Goal: Information Seeking & Learning: Learn about a topic

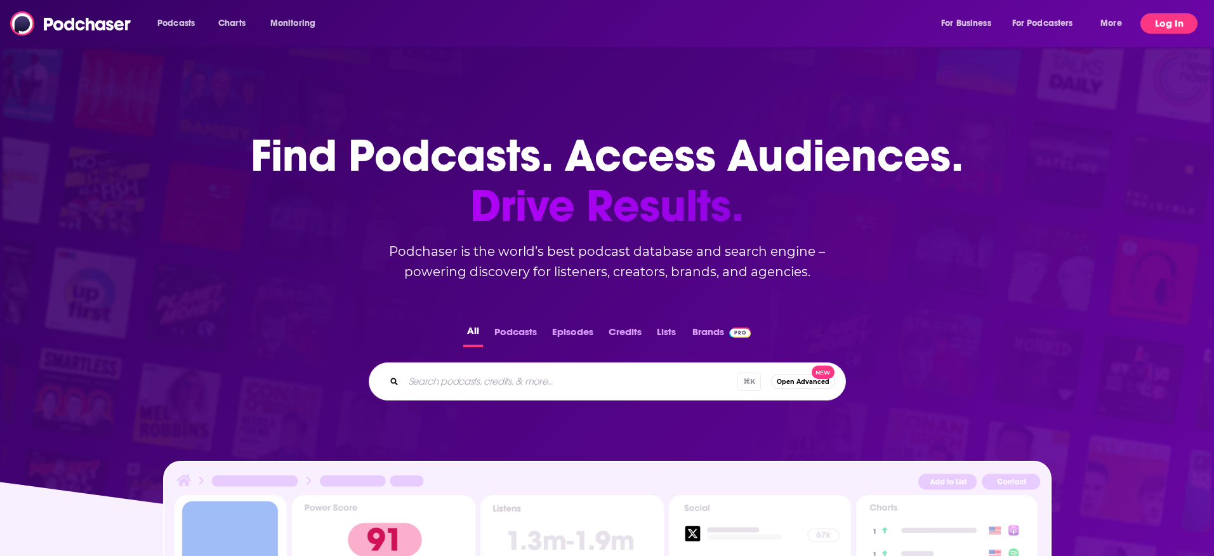
click at [1178, 25] on button "Log In" at bounding box center [1168, 23] width 57 height 20
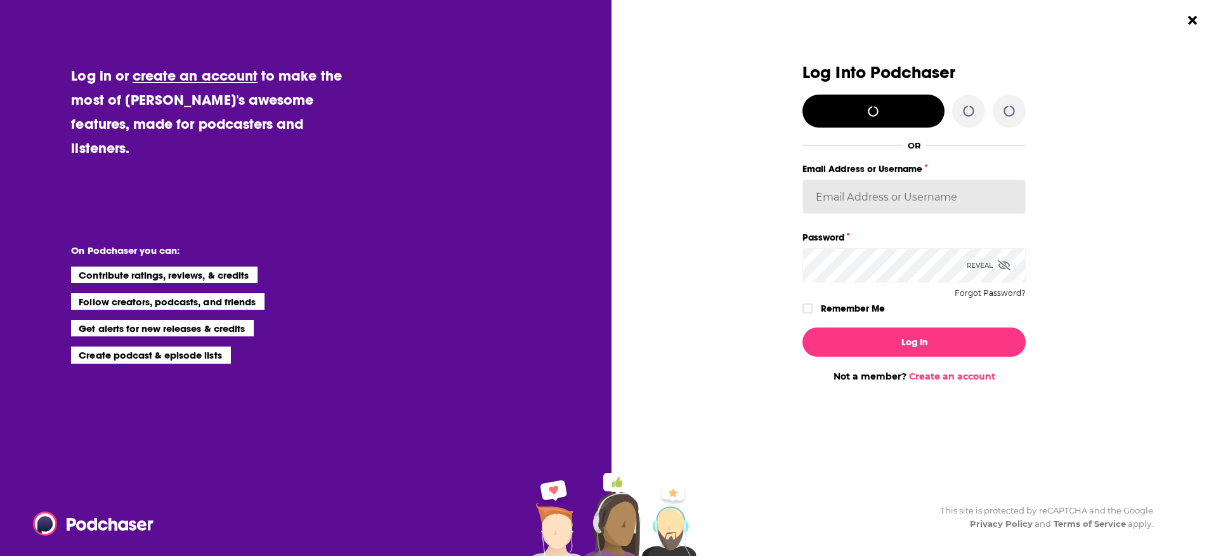
type input "alyssa@rosebudpr.io"
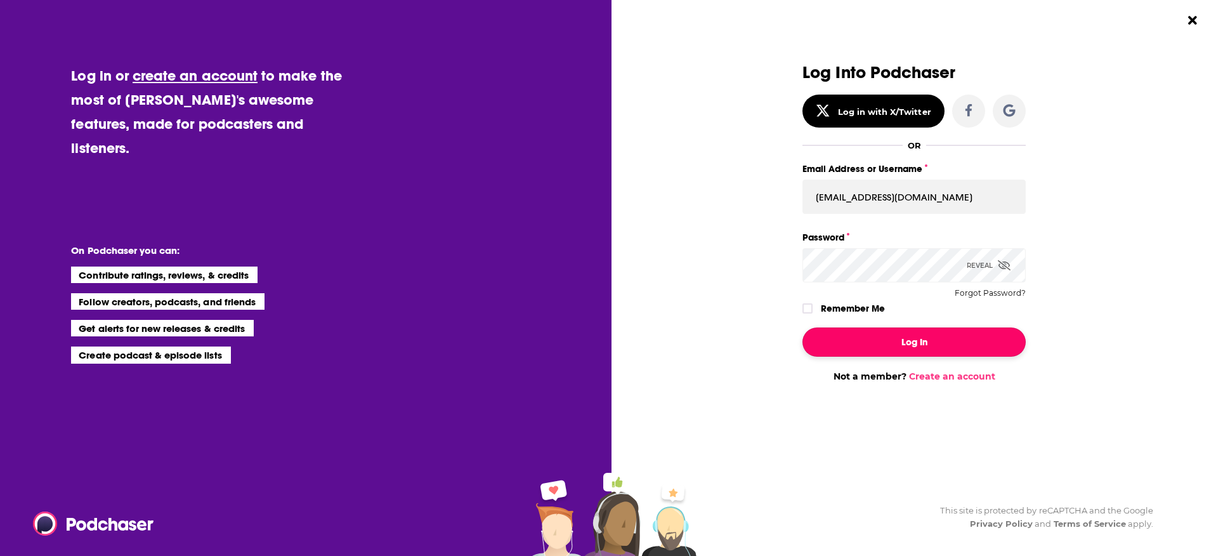
click at [879, 343] on button "Log In" at bounding box center [914, 341] width 223 height 29
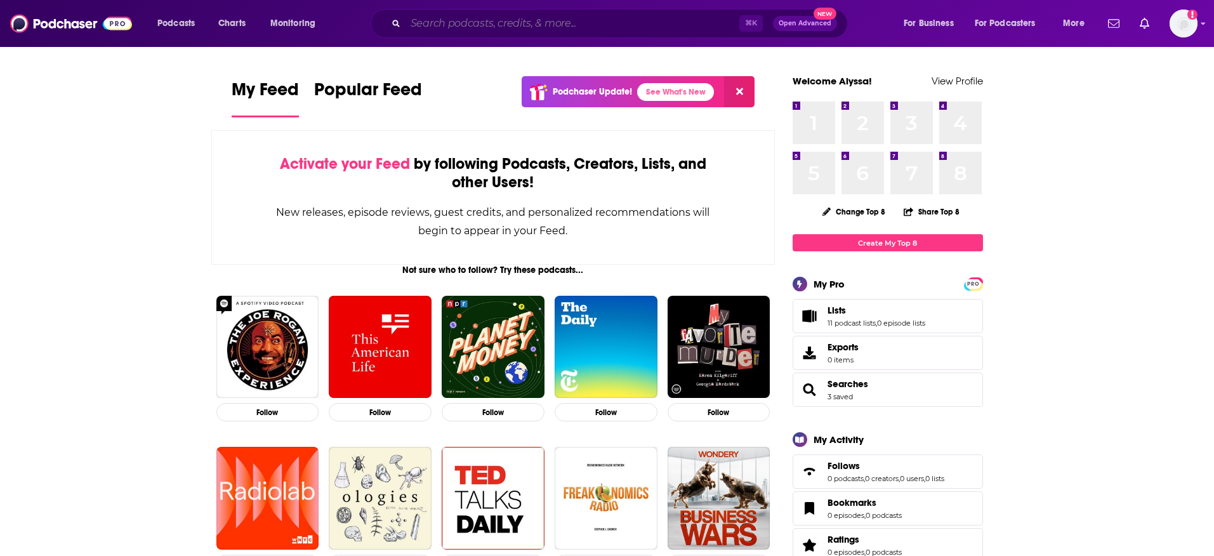
click at [480, 17] on input "Search podcasts, credits, & more..." at bounding box center [572, 23] width 334 height 20
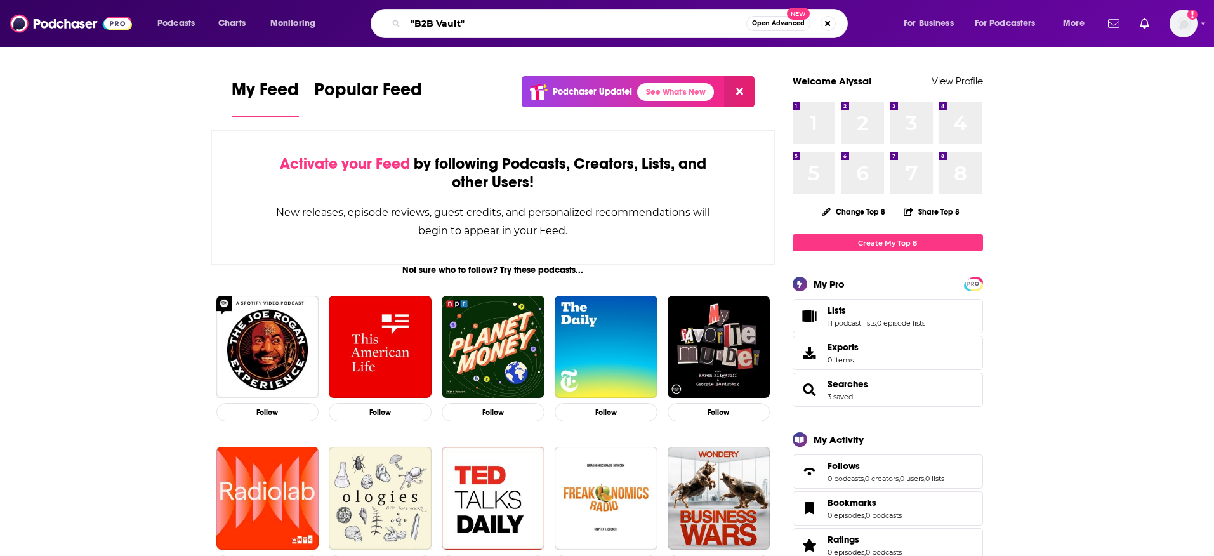
type input ""B2B Vault""
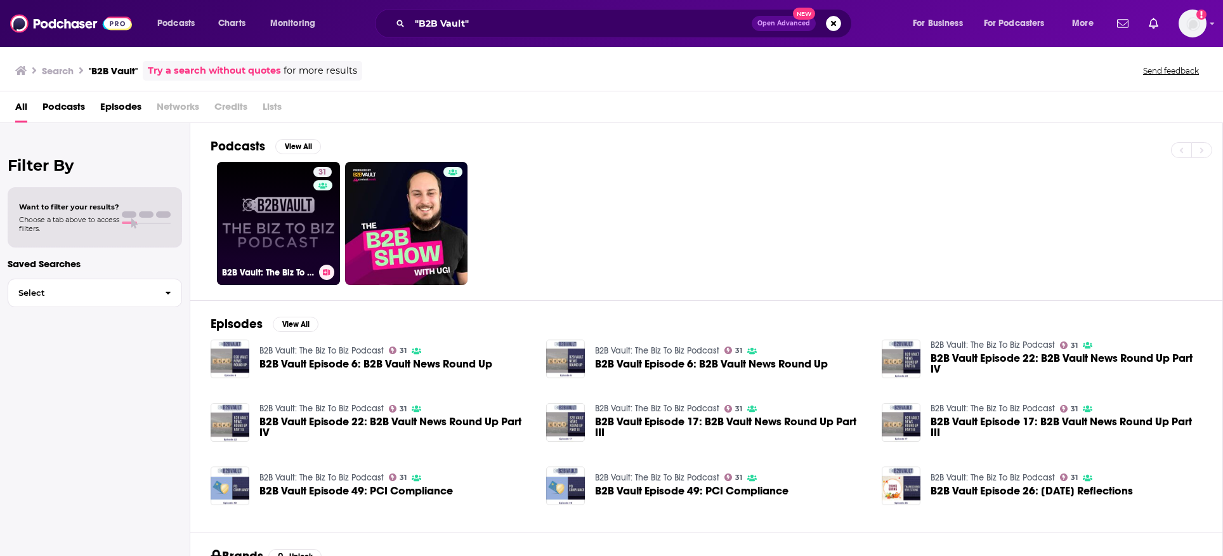
click at [313, 237] on div "31" at bounding box center [324, 216] width 22 height 98
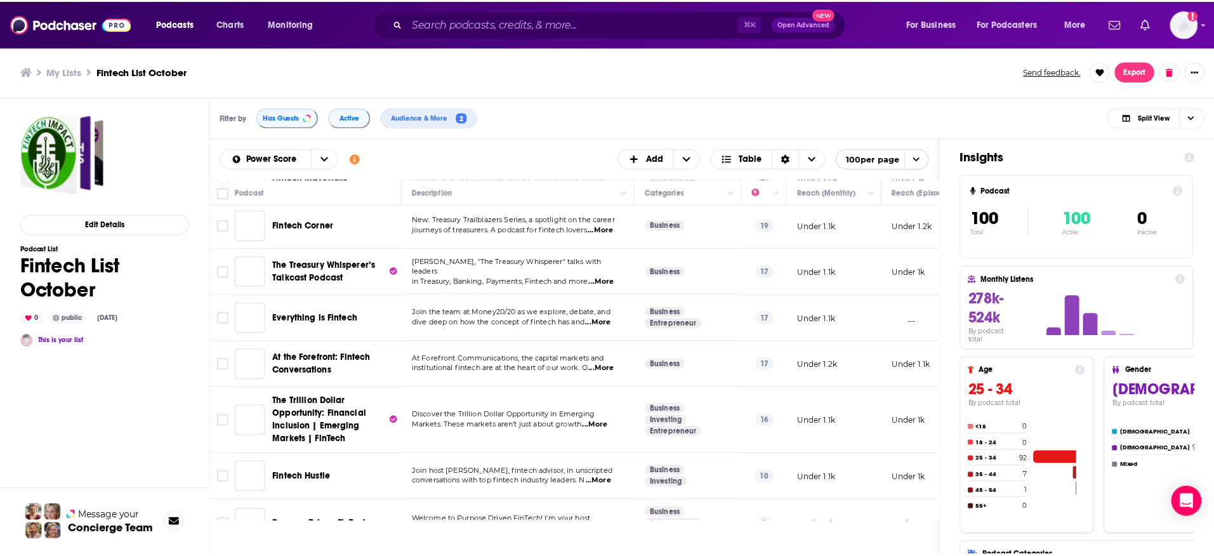
scroll to position [2671, 0]
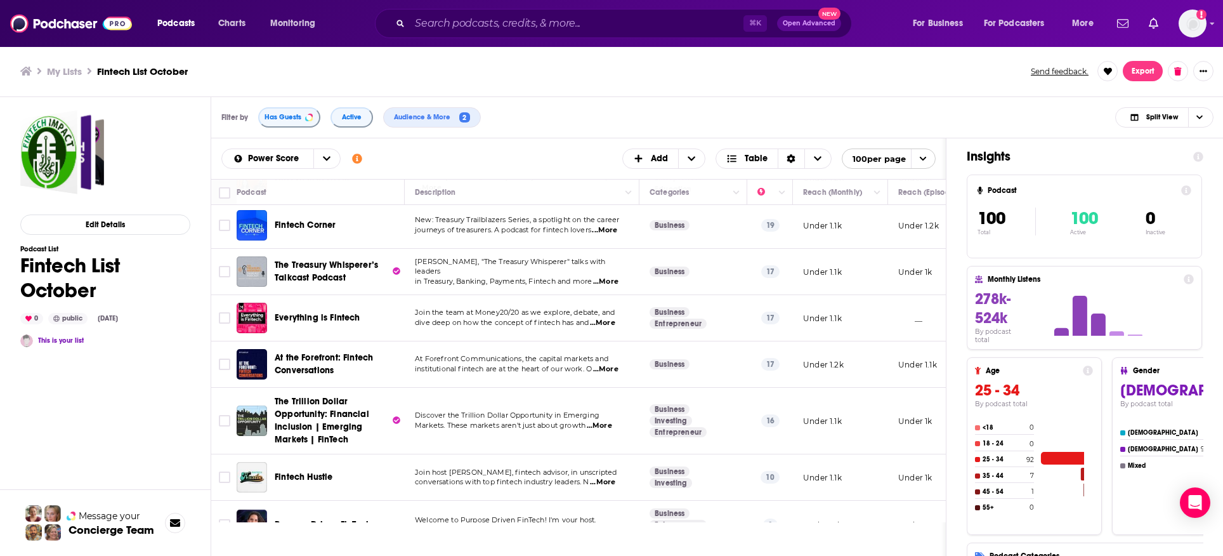
click at [332, 358] on span "At the Forefront: Fintech Conversations" at bounding box center [324, 363] width 98 height 23
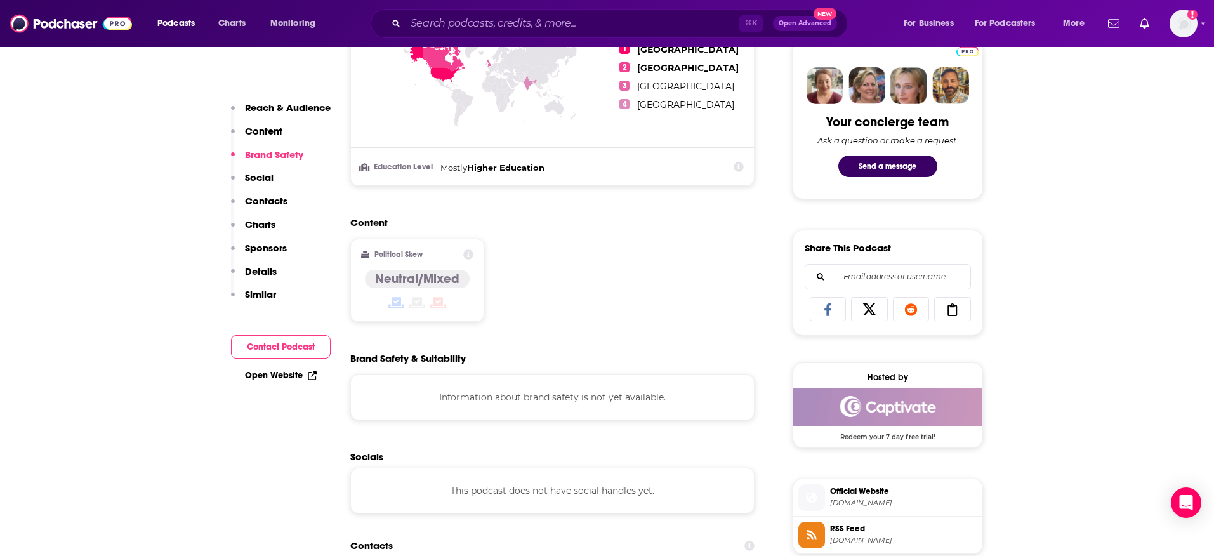
scroll to position [915, 0]
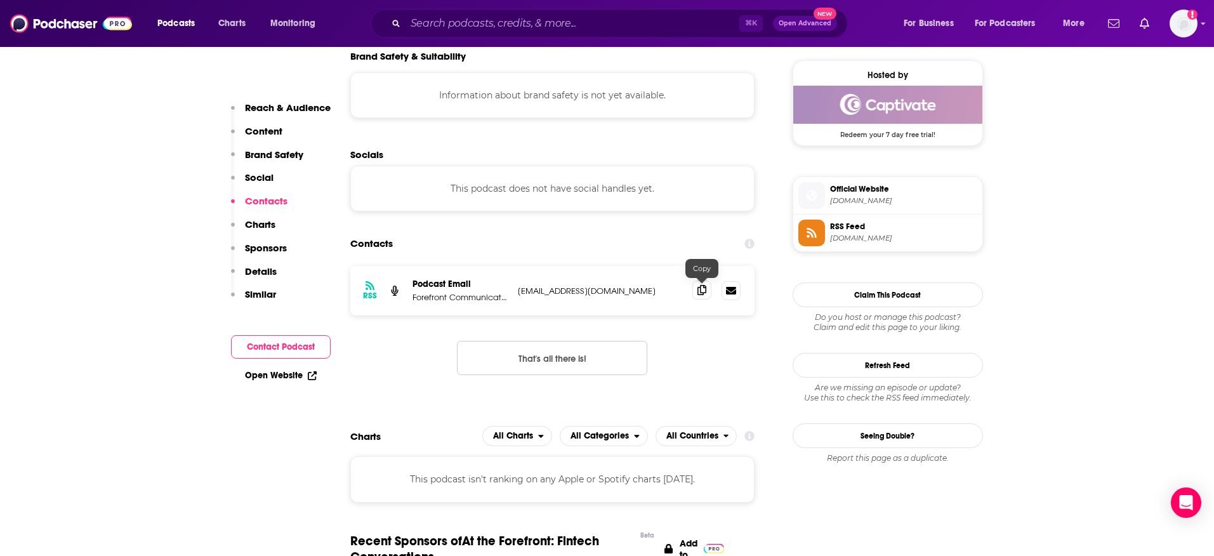
click at [704, 287] on icon at bounding box center [701, 290] width 9 height 10
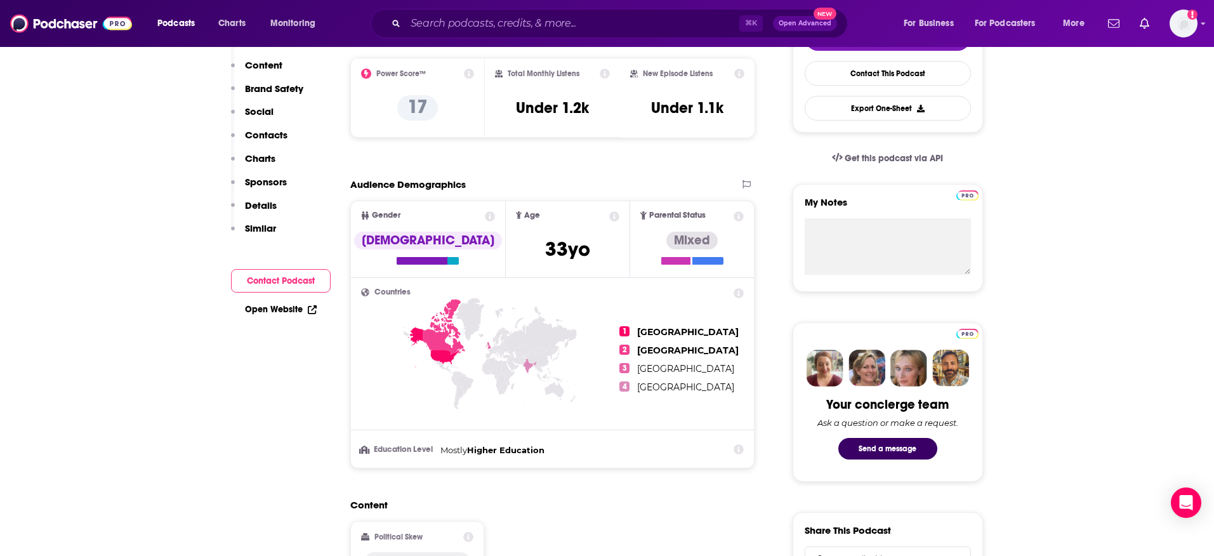
scroll to position [0, 0]
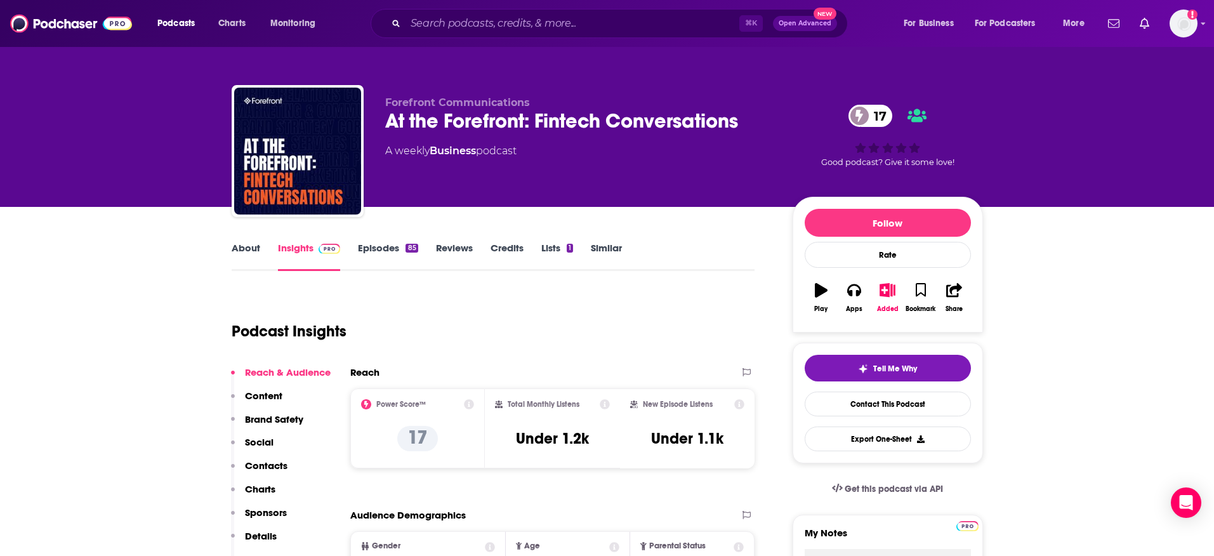
click at [239, 247] on link "About" at bounding box center [246, 256] width 29 height 29
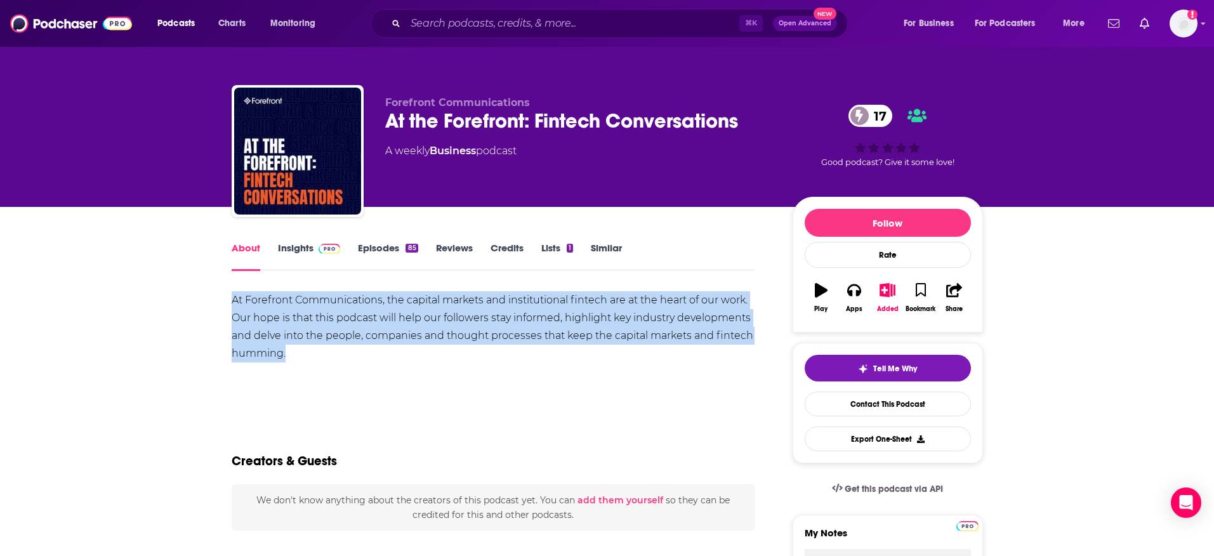
drag, startPoint x: 229, startPoint y: 298, endPoint x: 305, endPoint y: 365, distance: 100.7
copy div "At Forefront Communications, the capital markets and institutional fintech are …"
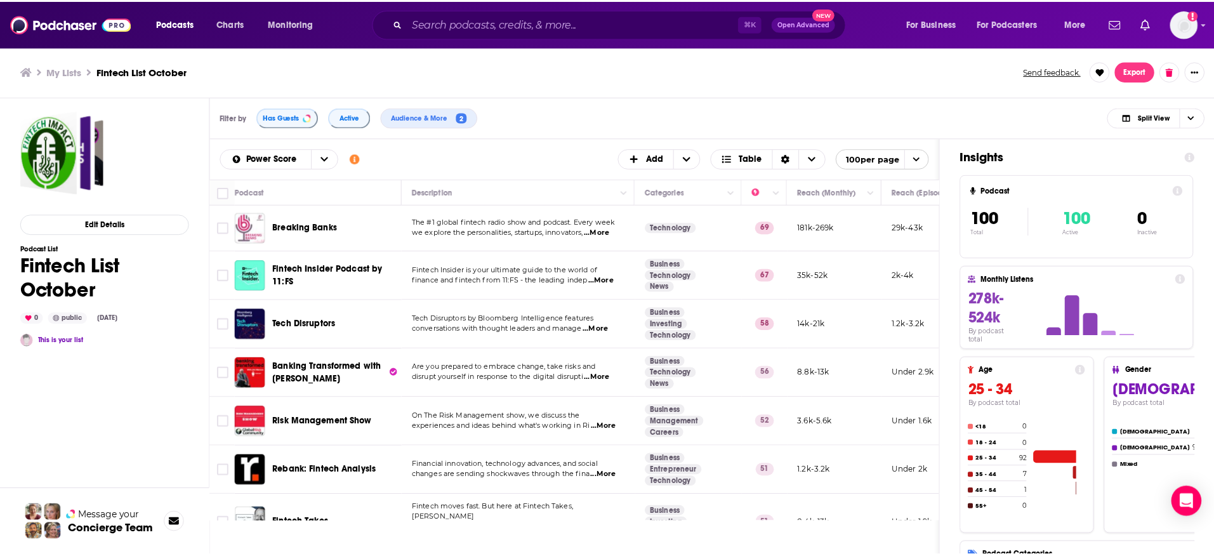
scroll to position [3175, 0]
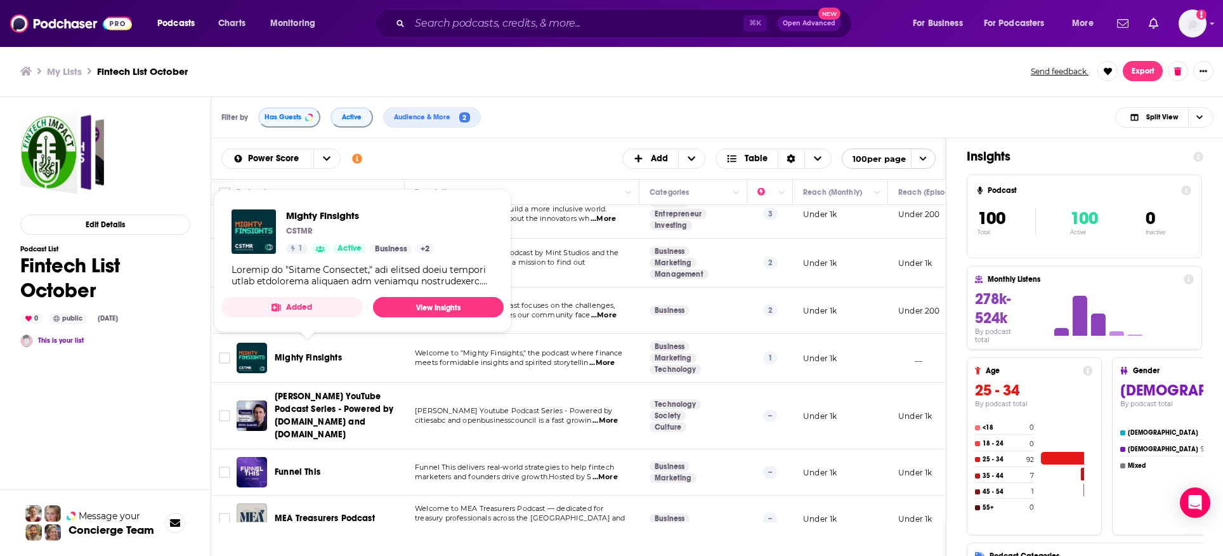
click at [323, 352] on span "Mighty Finsights" at bounding box center [308, 357] width 67 height 11
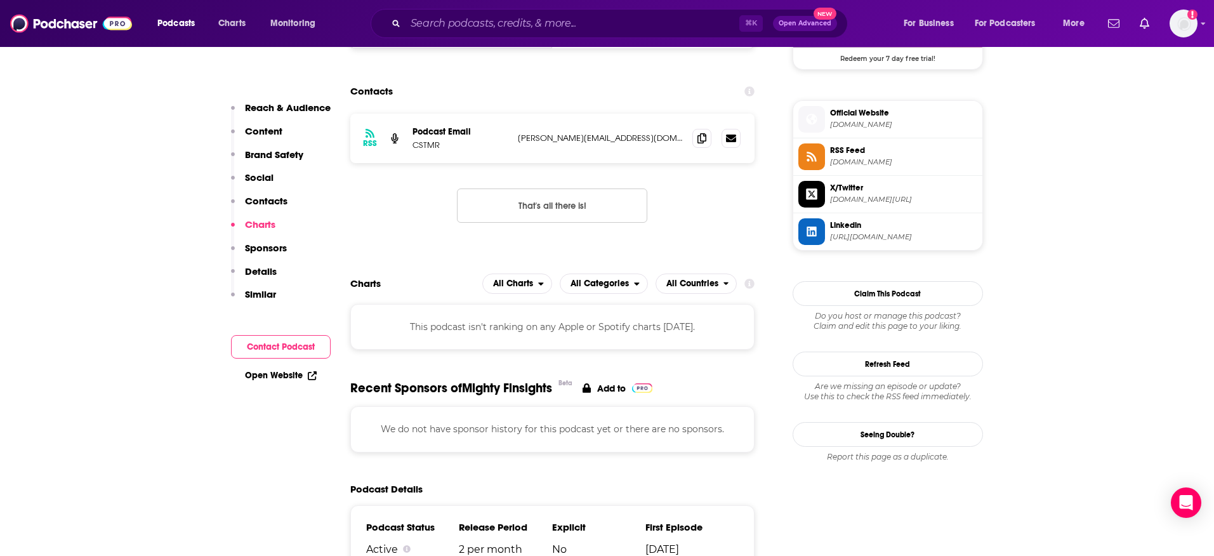
scroll to position [1050, 0]
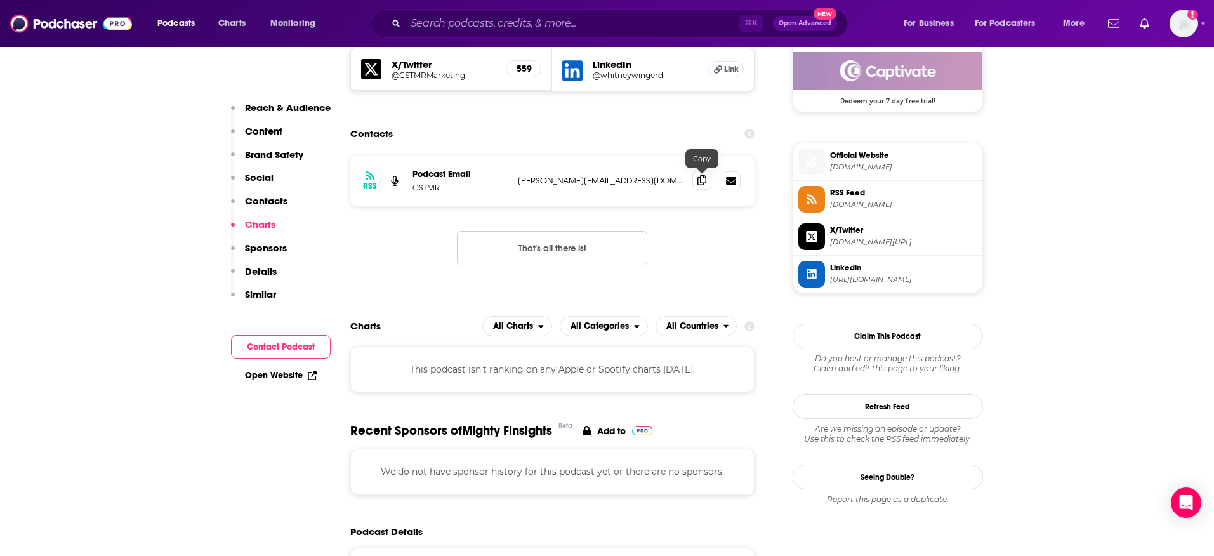
click at [706, 180] on icon at bounding box center [701, 180] width 9 height 10
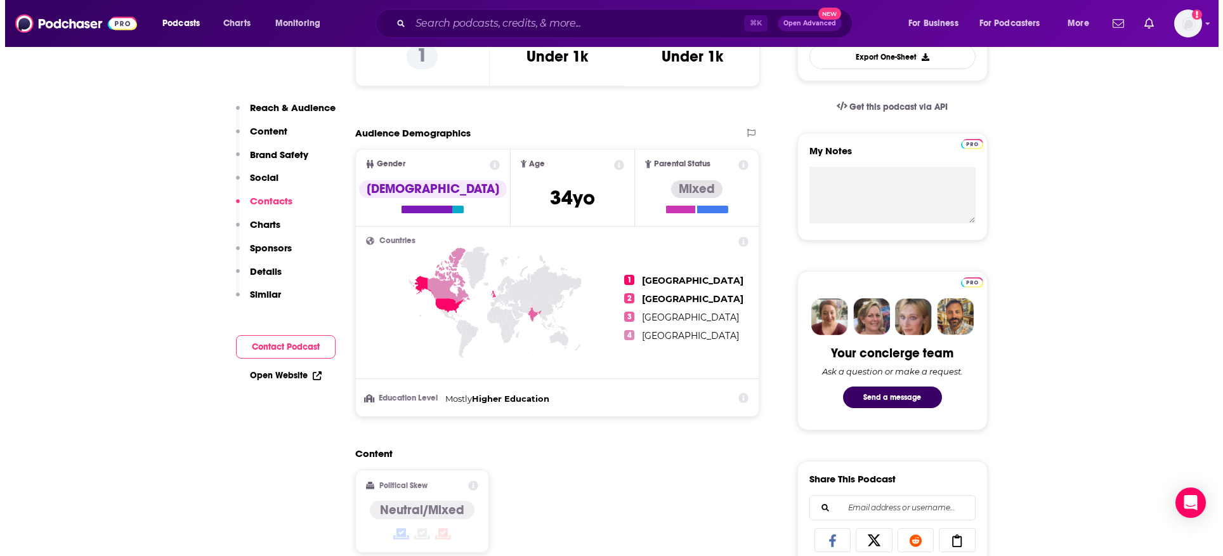
scroll to position [0, 0]
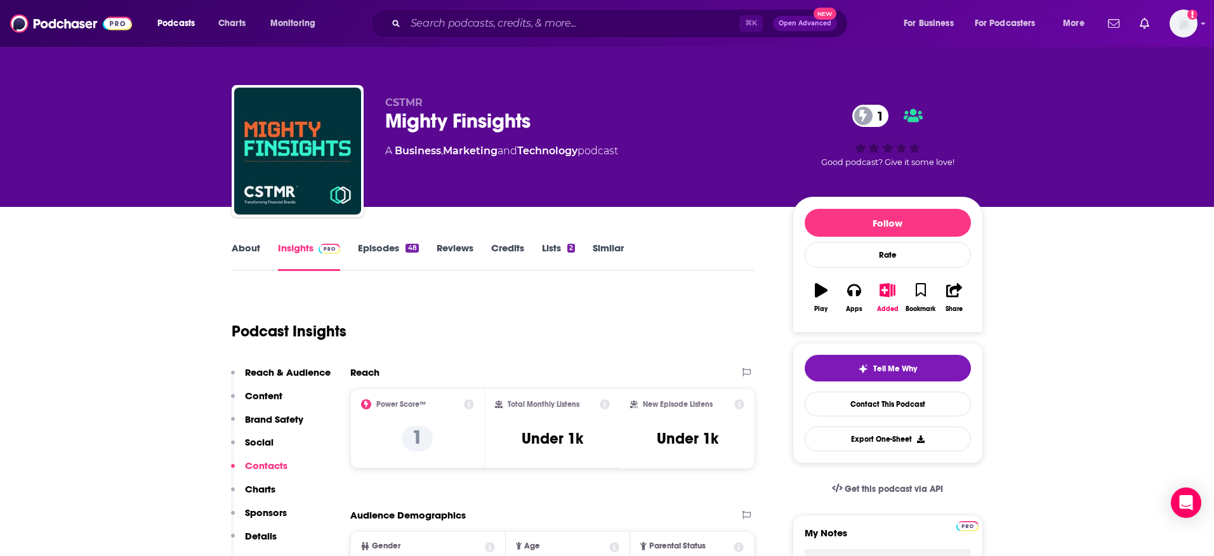
click at [249, 254] on link "About" at bounding box center [246, 256] width 29 height 29
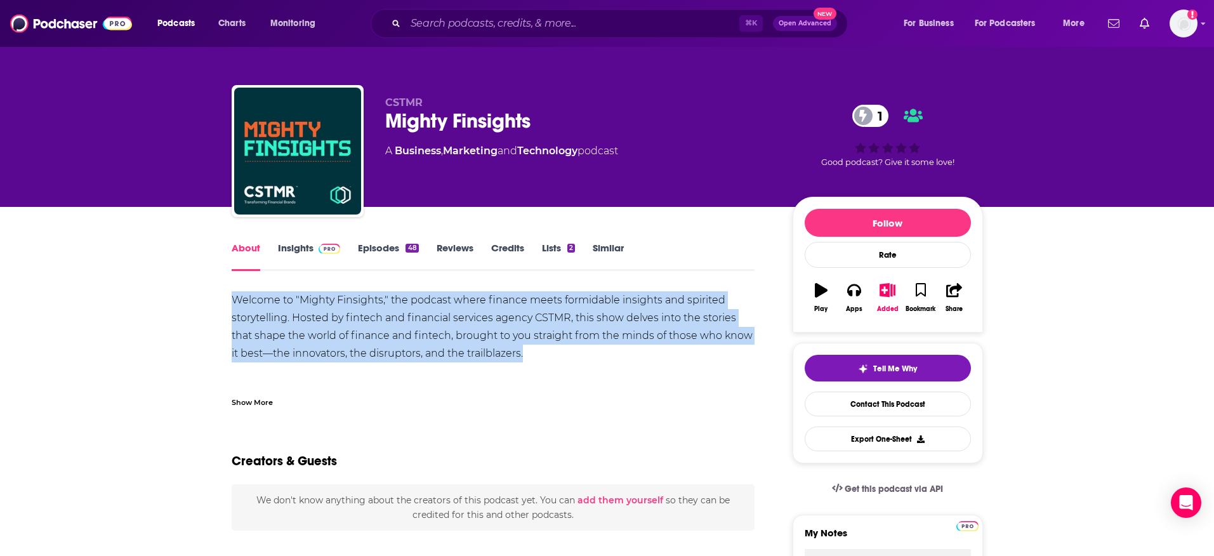
drag, startPoint x: 226, startPoint y: 295, endPoint x: 549, endPoint y: 355, distance: 328.6
copy div "Welcome to "Mighty Finsights," the podcast where finance meets formidable insig…"
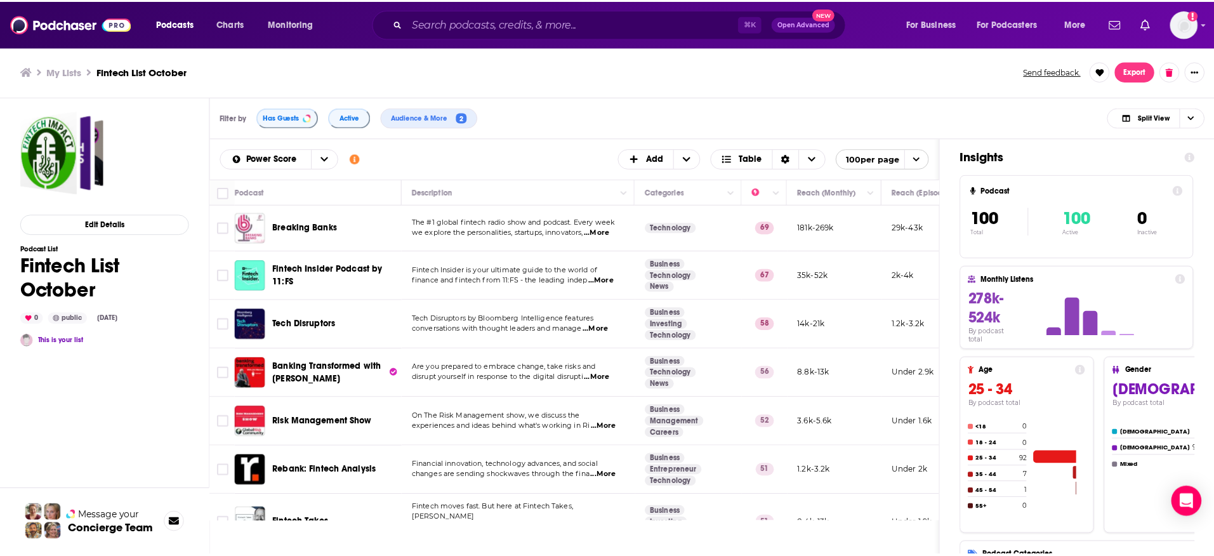
scroll to position [3473, 0]
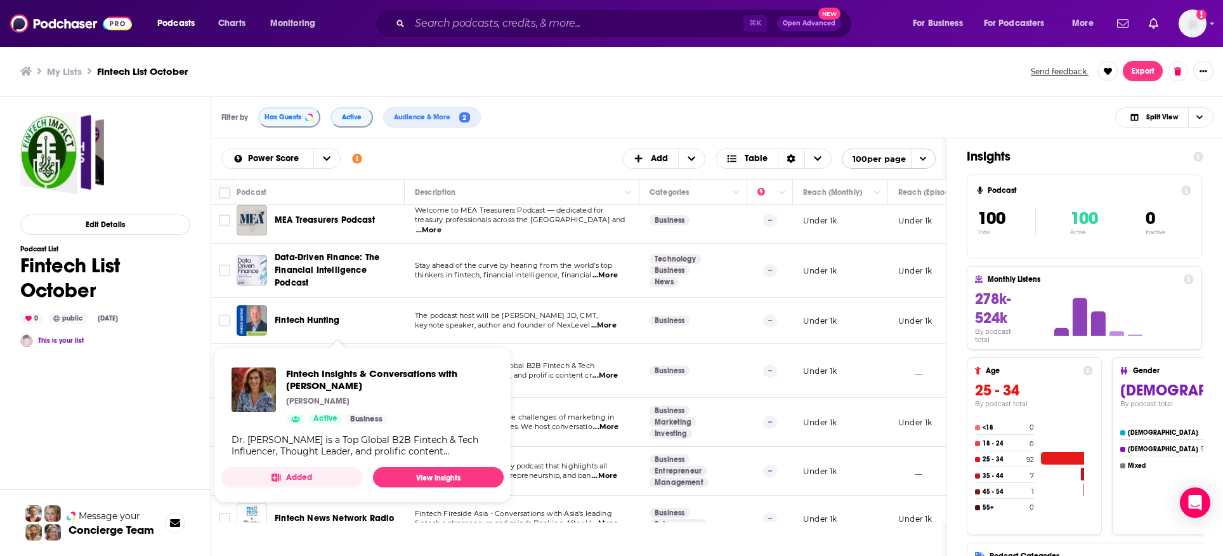
click at [325, 355] on span "Fintech Insights & Conversations with [PERSON_NAME] [PERSON_NAME] Active Busine…" at bounding box center [362, 424] width 282 height 155
click at [307, 367] on span "Fintech Insights & Conversations with [PERSON_NAME]" at bounding box center [389, 379] width 207 height 24
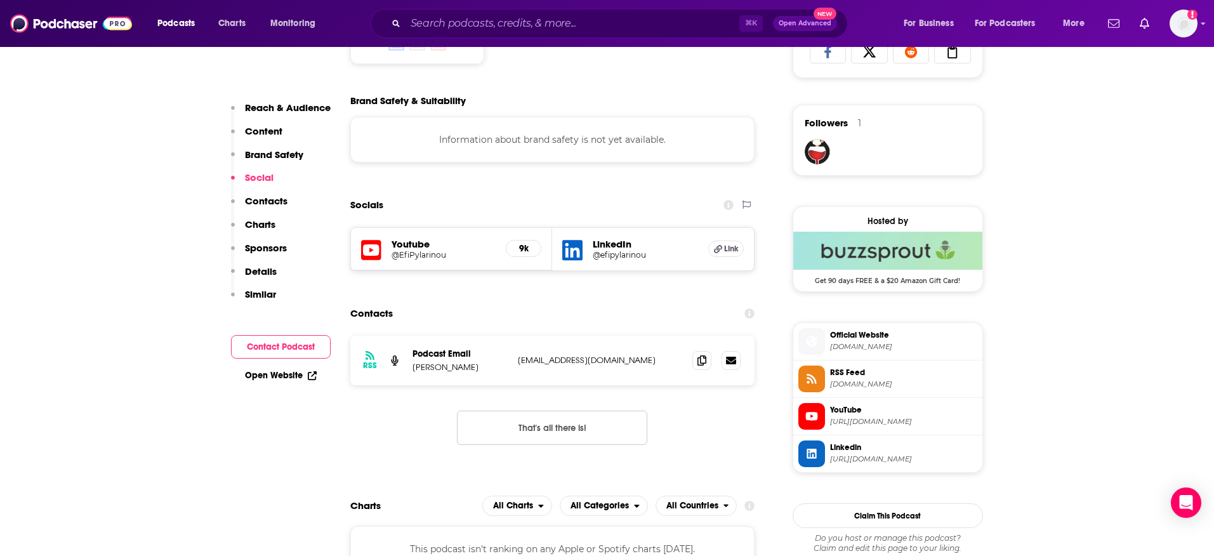
scroll to position [874, 0]
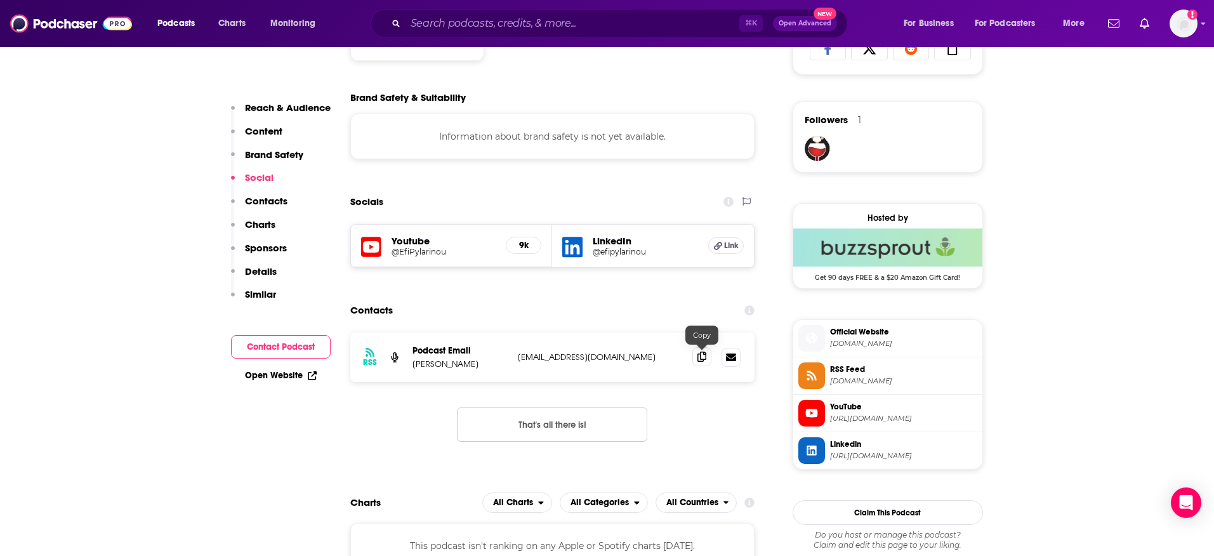
click at [697, 358] on icon at bounding box center [701, 357] width 9 height 10
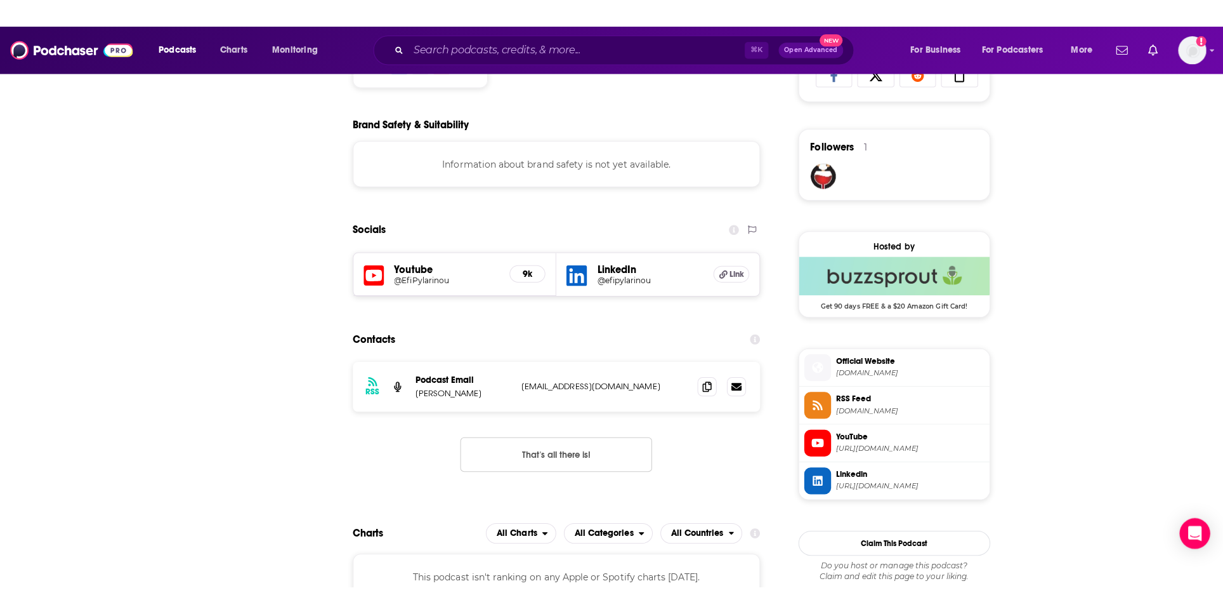
scroll to position [0, 0]
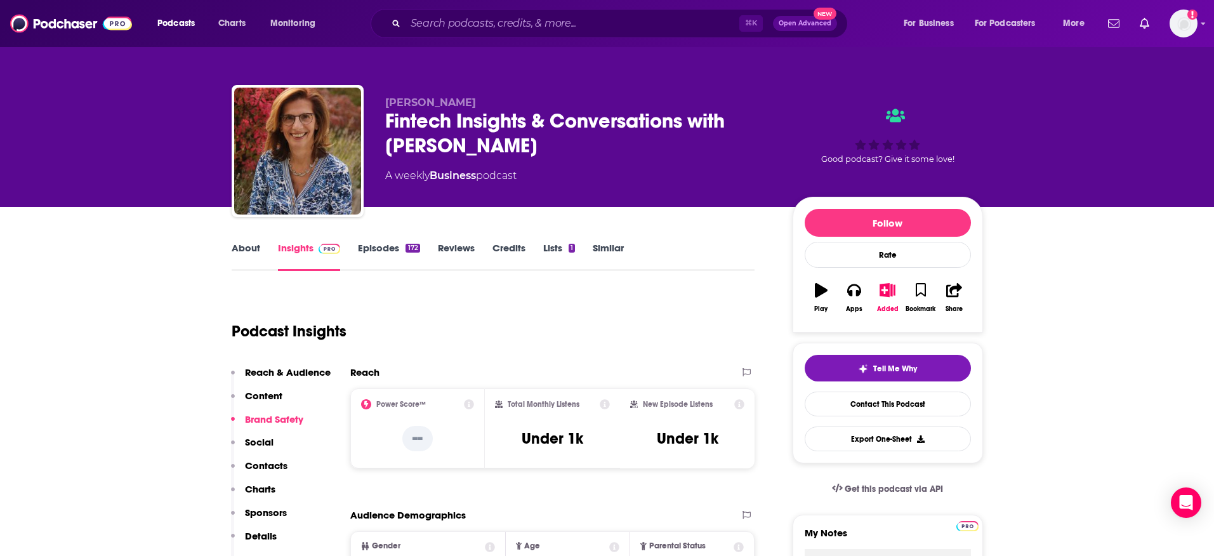
click at [248, 249] on link "About" at bounding box center [246, 256] width 29 height 29
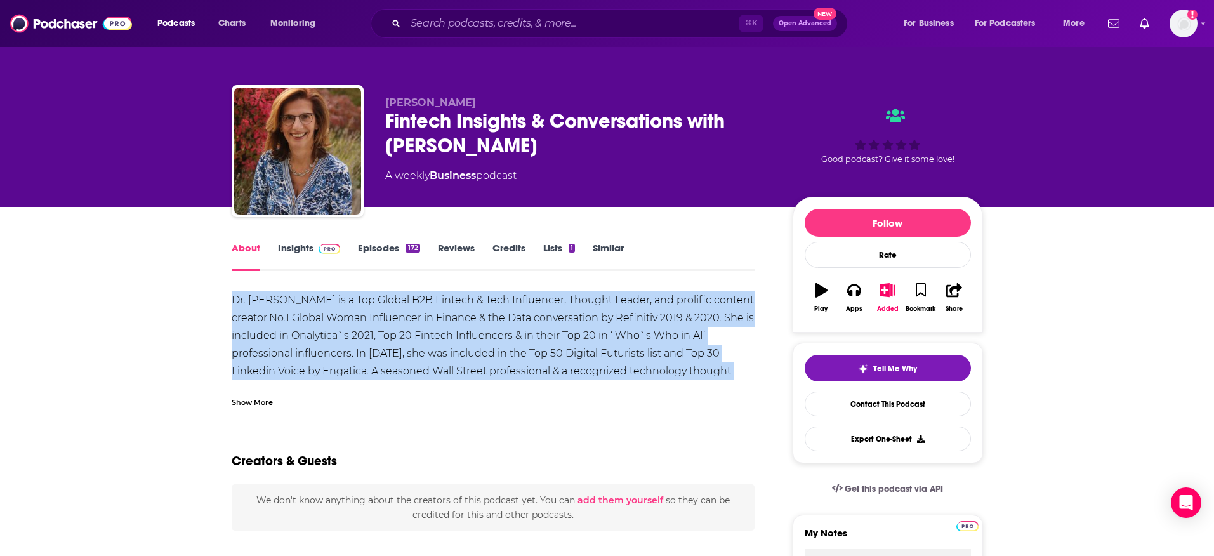
drag, startPoint x: 223, startPoint y: 296, endPoint x: 746, endPoint y: 373, distance: 528.6
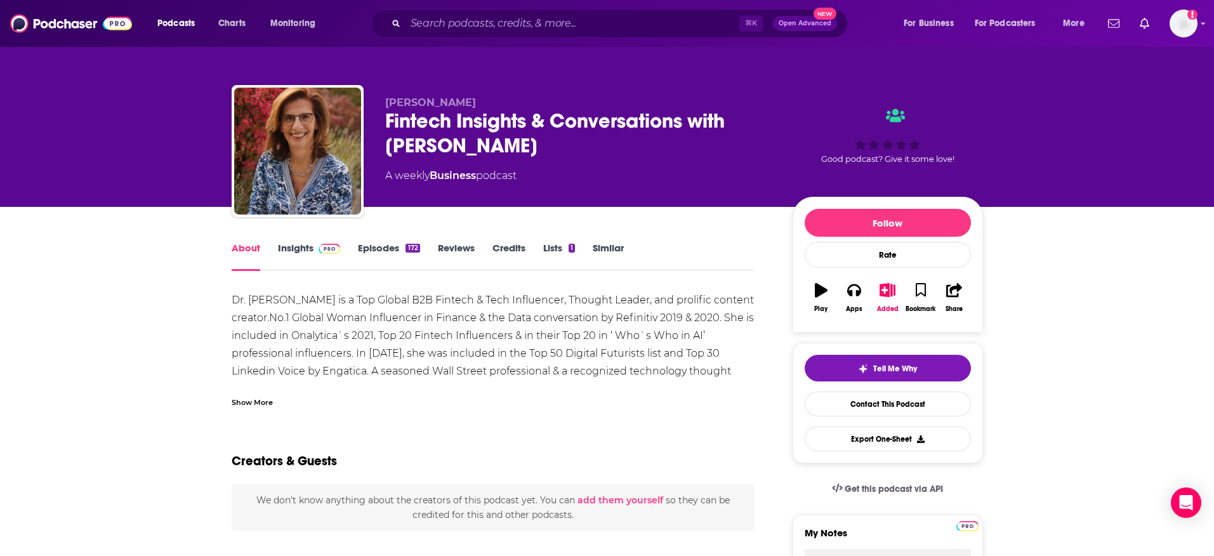
click at [234, 404] on div "Show More" at bounding box center [252, 401] width 41 height 12
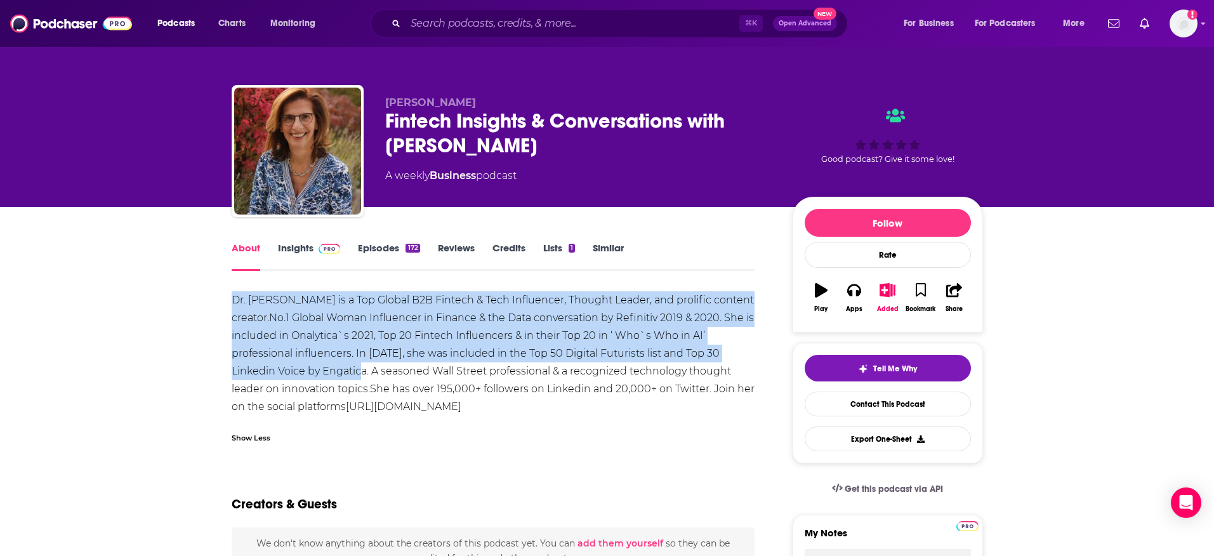
drag, startPoint x: 216, startPoint y: 298, endPoint x: 323, endPoint y: 379, distance: 134.1
copy div "Dr. [PERSON_NAME] is a Top Global B2B Fintech & Tech Influencer, Thought Leader…"
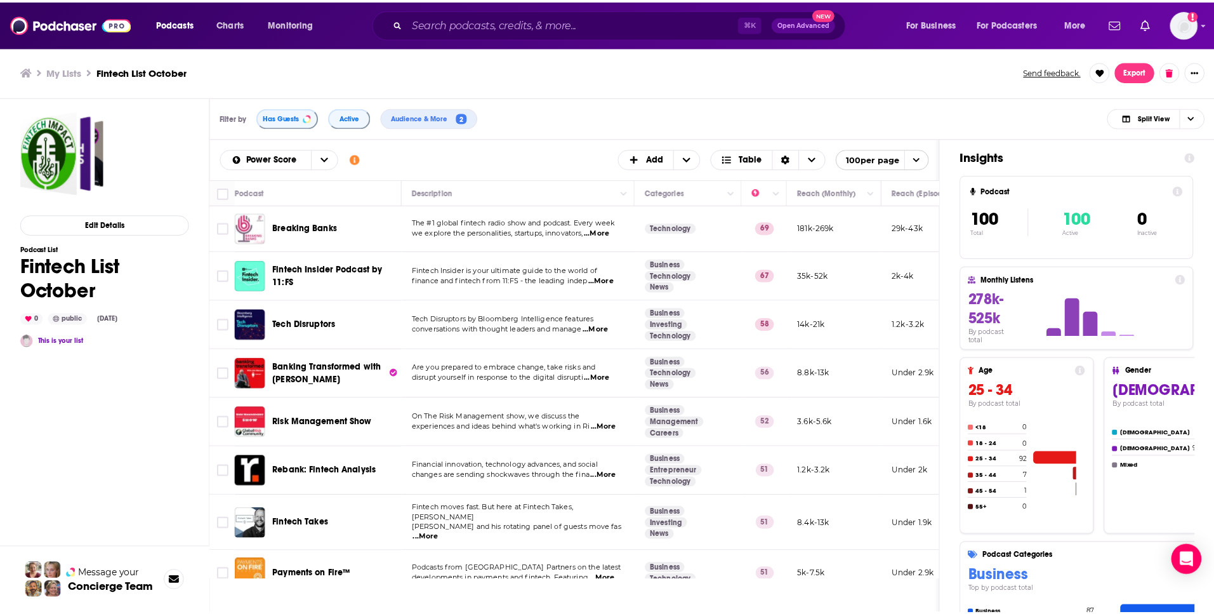
scroll to position [3557, 0]
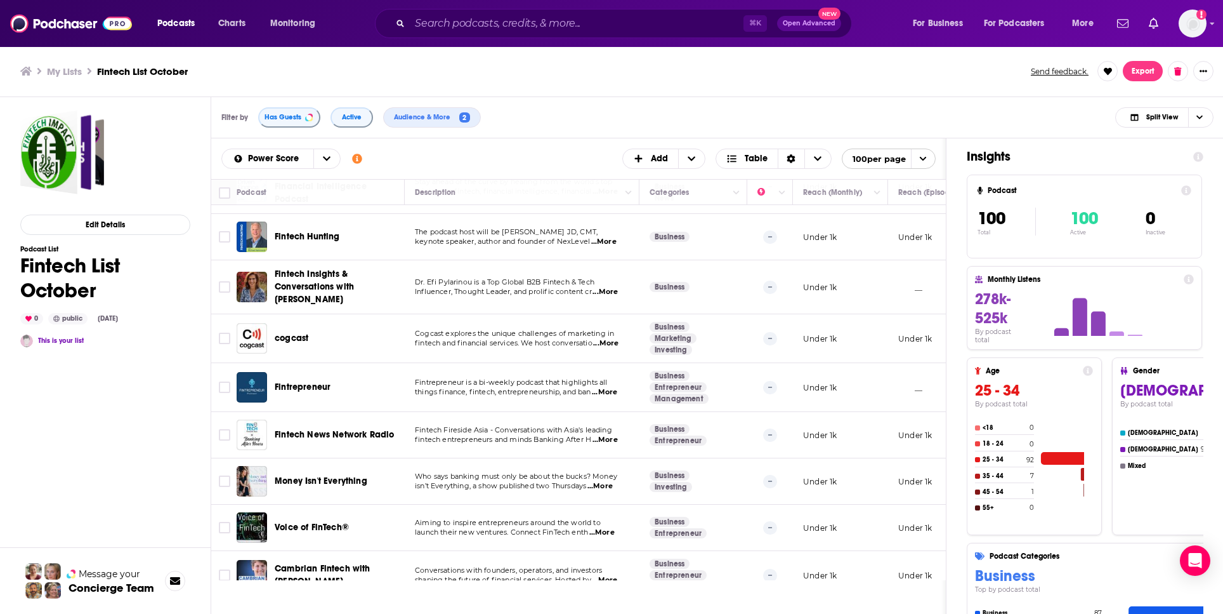
click at [322, 381] on span "Fintrepreneur" at bounding box center [303, 386] width 56 height 11
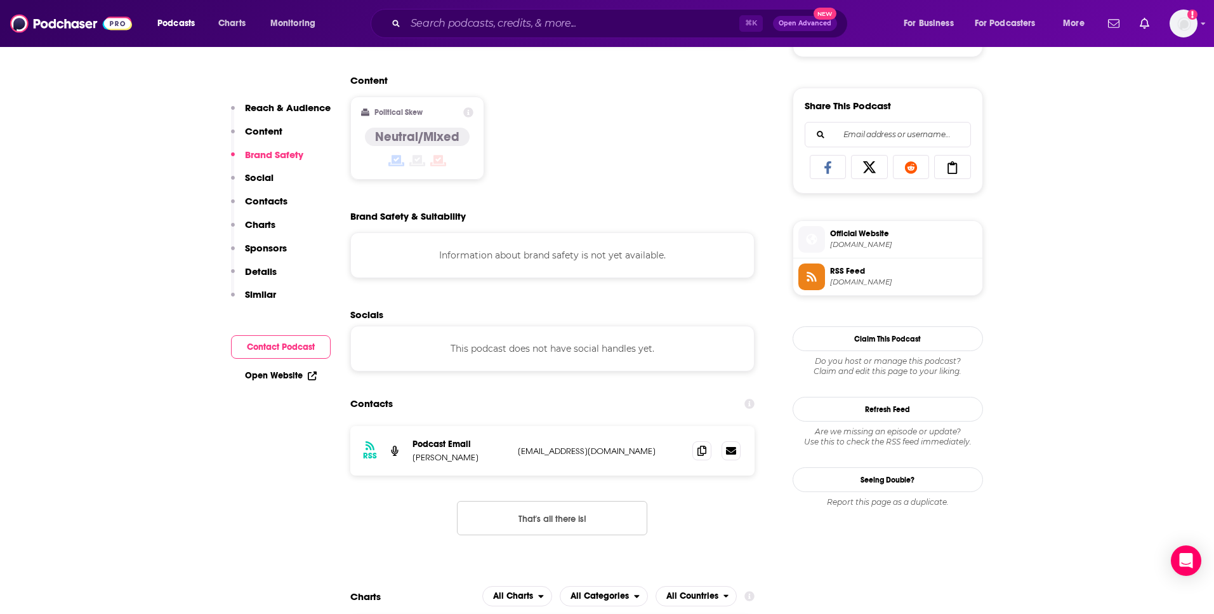
scroll to position [756, 0]
click at [703, 450] on icon at bounding box center [701, 449] width 9 height 10
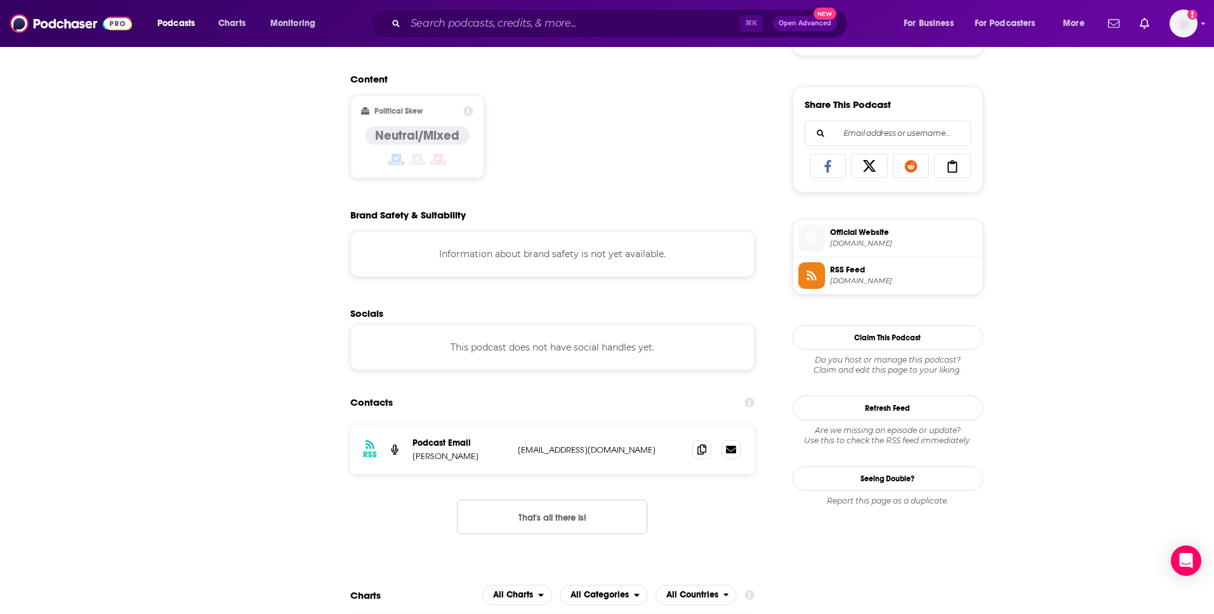
scroll to position [0, 0]
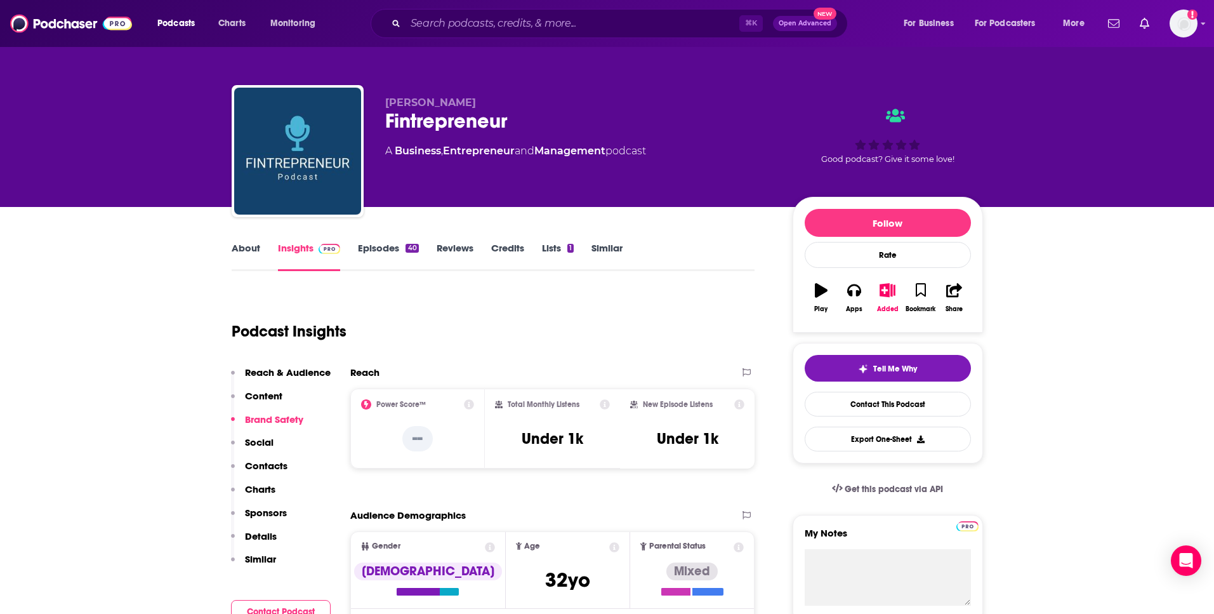
click at [246, 244] on link "About" at bounding box center [246, 256] width 29 height 29
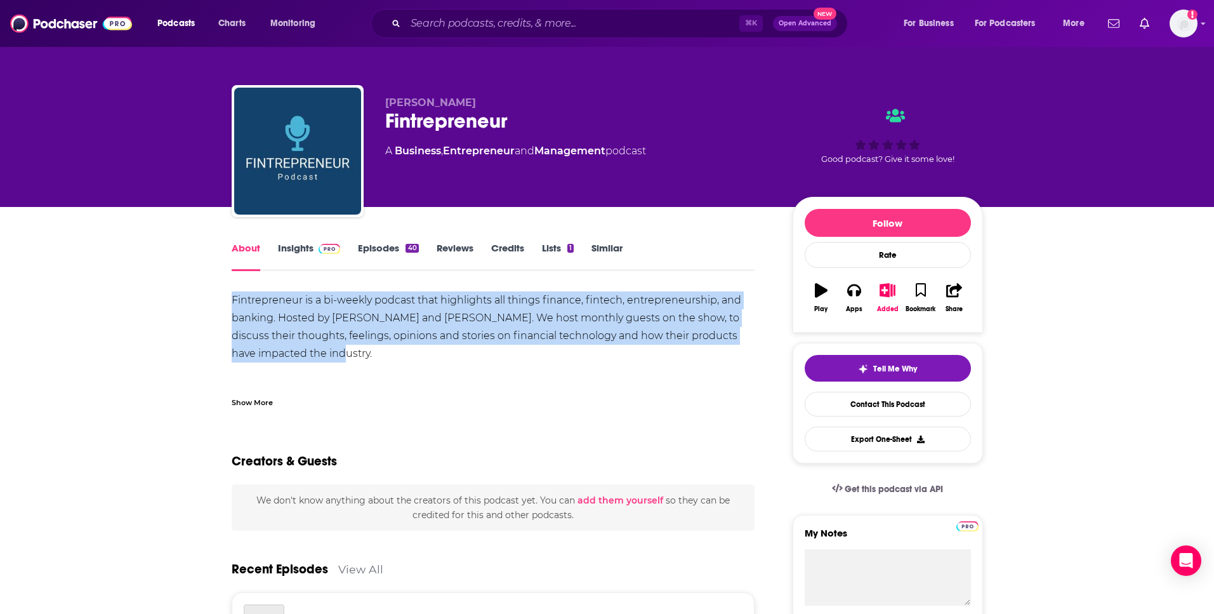
drag, startPoint x: 295, startPoint y: 350, endPoint x: 216, endPoint y: 301, distance: 93.2
copy div "Fintrepreneur is a bi-weekly podcast that highlights all things finance, fintec…"
